Goal: Information Seeking & Learning: Learn about a topic

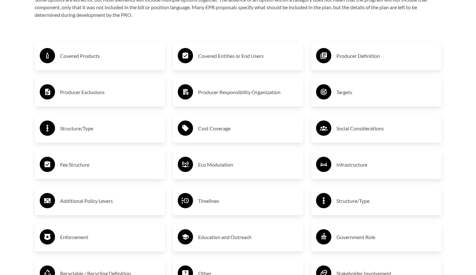
scroll to position [1089, 0]
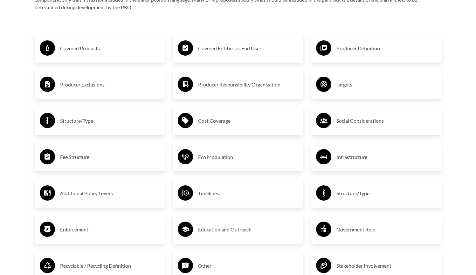
click at [107, 45] on h3 "Covered Products" at bounding box center [110, 48] width 100 height 10
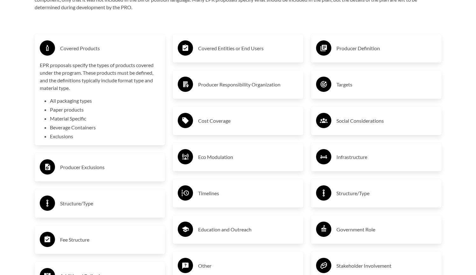
click at [107, 45] on h3 "Covered Products" at bounding box center [110, 48] width 100 height 10
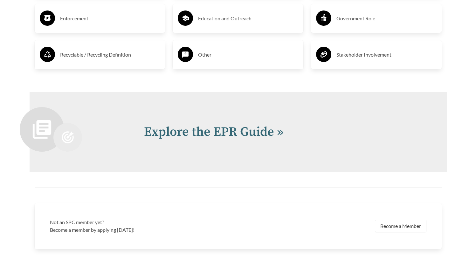
scroll to position [1384, 0]
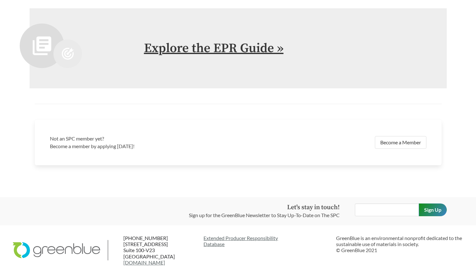
click at [217, 49] on link "Explore the EPR Guide »" at bounding box center [213, 48] width 139 height 16
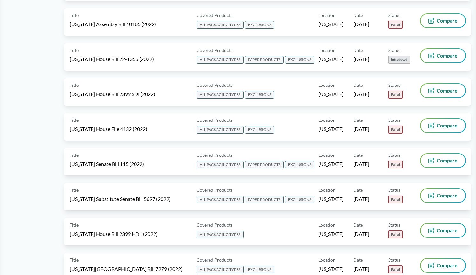
scroll to position [2567, 0]
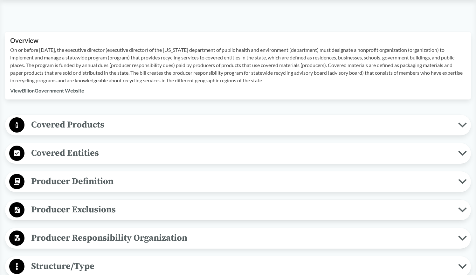
scroll to position [199, 0]
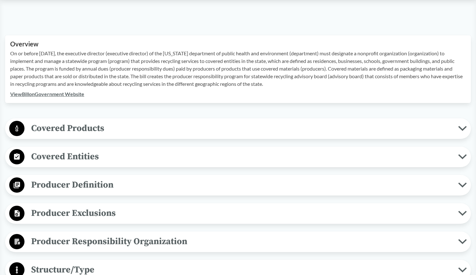
click at [409, 126] on span "Covered Products" at bounding box center [240, 128] width 433 height 14
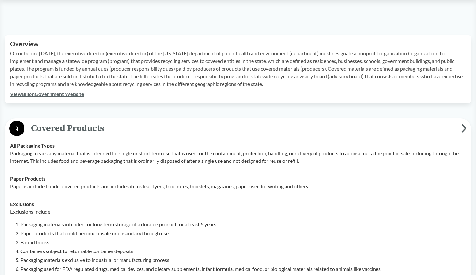
click at [393, 234] on li "Paper products that could become unsafe or unsanitary through use" at bounding box center [242, 233] width 445 height 8
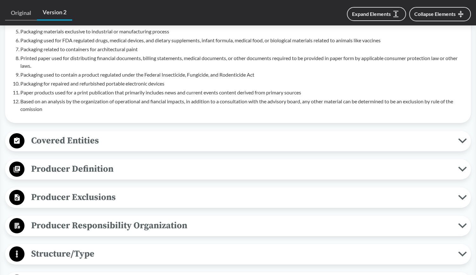
scroll to position [435, 0]
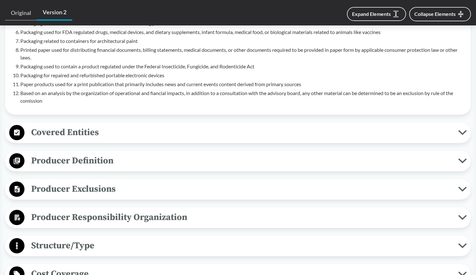
click at [320, 141] on button "Covered Entities" at bounding box center [237, 133] width 461 height 16
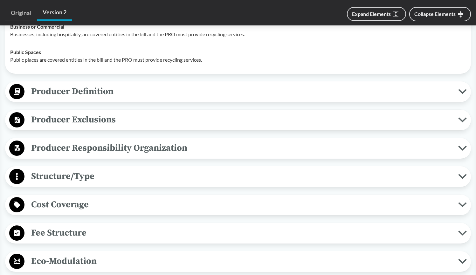
scroll to position [609, 0]
click at [178, 152] on span "Producer Responsibility Organization" at bounding box center [240, 147] width 433 height 14
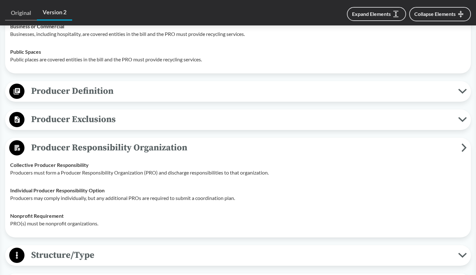
click at [115, 125] on span "Producer Exclusions" at bounding box center [240, 119] width 433 height 14
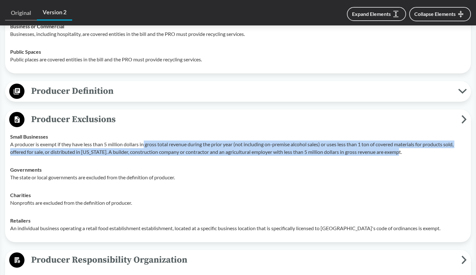
drag, startPoint x: 144, startPoint y: 147, endPoint x: 150, endPoint y: 164, distance: 18.1
click at [150, 161] on td "Small Businesses A producer is exempt if they have less than 5 million dollars …" at bounding box center [237, 144] width 461 height 33
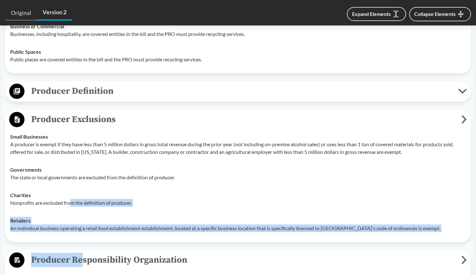
drag, startPoint x: 70, startPoint y: 204, endPoint x: 84, endPoint y: 263, distance: 61.3
click at [84, 263] on div "Covered Products All Packaging Types Packaging means any material that is inten…" at bounding box center [237, 212] width 465 height 1010
click at [93, 265] on span "Producer Responsibility Organization" at bounding box center [242, 260] width 437 height 14
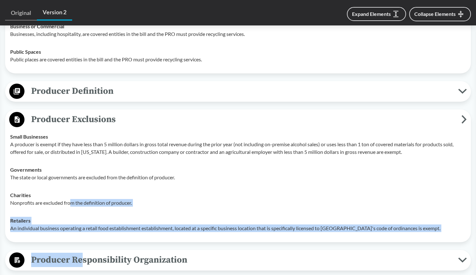
click at [463, 267] on button "Producer Responsibility Organization" at bounding box center [237, 260] width 461 height 16
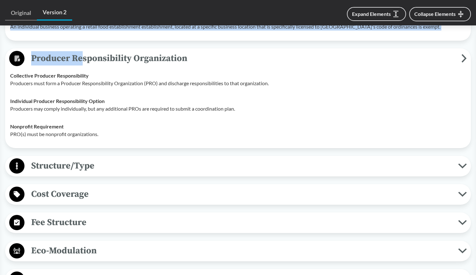
scroll to position [813, 0]
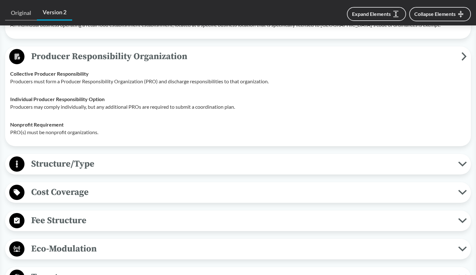
click at [436, 159] on div "Structure/Type Financial and Partial Operational The PRO is responsible for the…" at bounding box center [237, 164] width 465 height 21
click at [435, 166] on span "Structure/Type" at bounding box center [240, 164] width 433 height 14
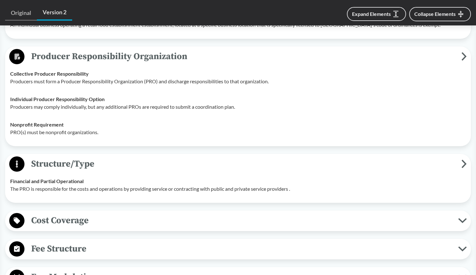
click at [446, 209] on div "Covered Products All Packaging Types Packaging means any material that is inten…" at bounding box center [237, 23] width 465 height 1038
click at [444, 213] on div "Covered Products All Packaging Types Packaging means any material that is inten…" at bounding box center [237, 23] width 465 height 1038
click at [462, 222] on icon at bounding box center [462, 220] width 7 height 3
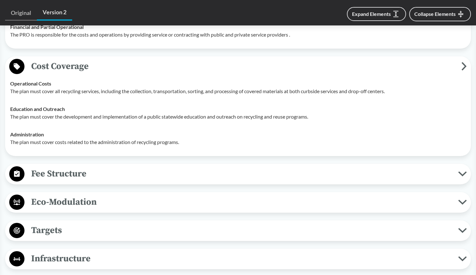
scroll to position [1073, 0]
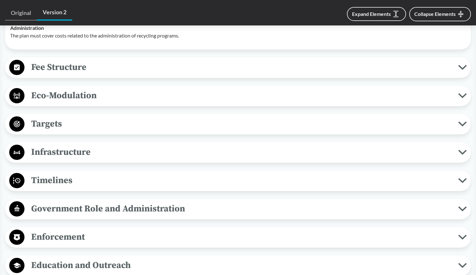
click at [430, 74] on span "Fee Structure" at bounding box center [240, 67] width 433 height 14
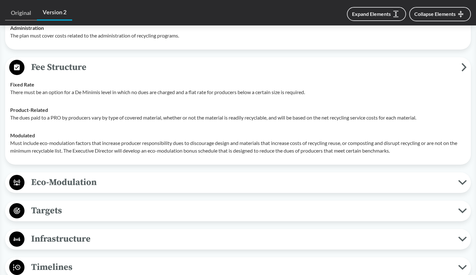
click at [423, 189] on span "Eco-Modulation" at bounding box center [240, 182] width 433 height 14
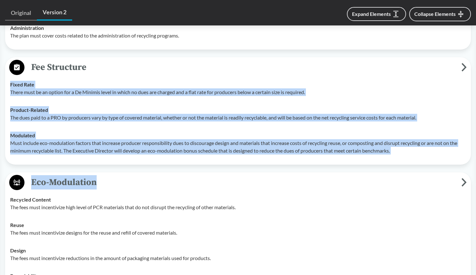
drag, startPoint x: 475, startPoint y: 174, endPoint x: 475, endPoint y: 187, distance: 13.3
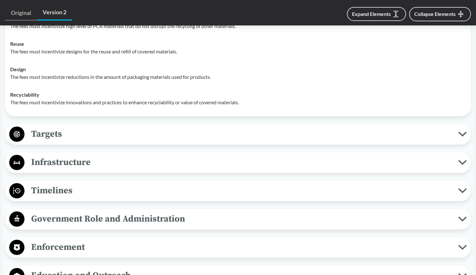
scroll to position [1256, 0]
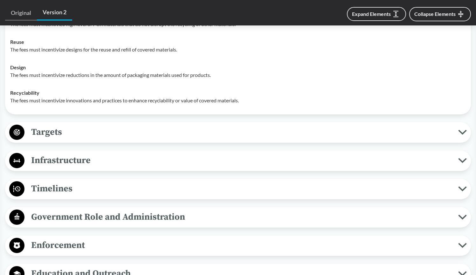
click at [290, 169] on button "Infrastructure" at bounding box center [237, 161] width 461 height 16
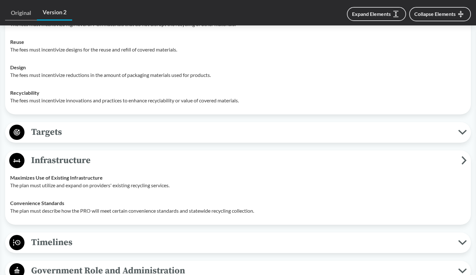
click at [253, 249] on span "Timelines" at bounding box center [240, 242] width 433 height 14
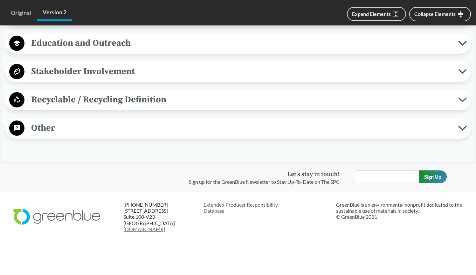
scroll to position [1644, 0]
